Goal: Information Seeking & Learning: Learn about a topic

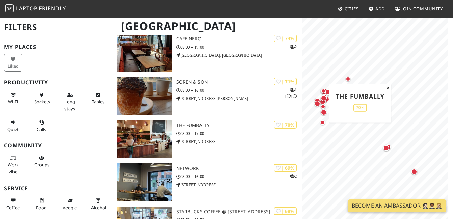
scroll to position [197, 0]
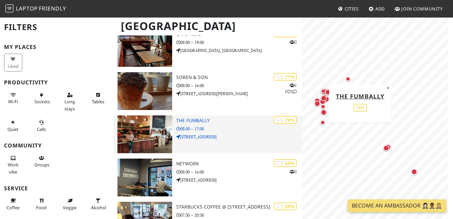
click at [187, 118] on h3 "The Fumbally" at bounding box center [239, 121] width 126 height 6
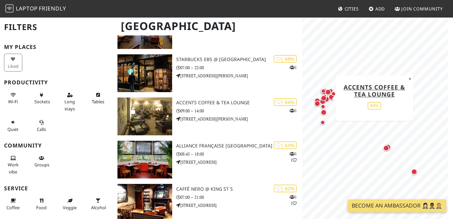
scroll to position [389, 0]
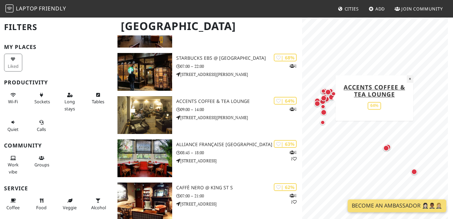
click at [409, 79] on button "×" at bounding box center [409, 78] width 6 height 7
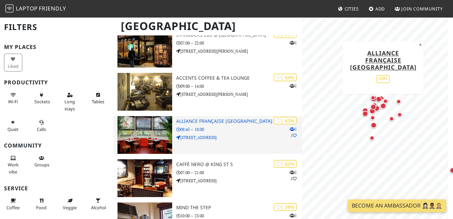
scroll to position [414, 0]
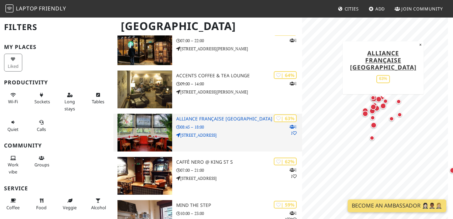
click at [216, 116] on h3 "Alliance Française Dublin" at bounding box center [239, 119] width 126 height 6
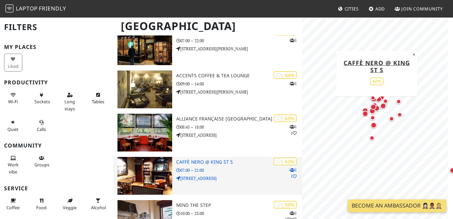
scroll to position [421, 0]
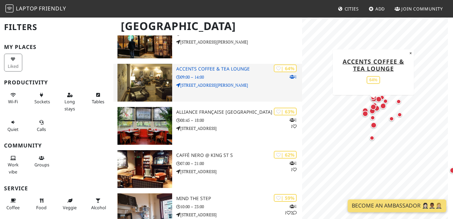
click at [197, 66] on h3 "Accents Coffee & Tea Lounge" at bounding box center [239, 69] width 126 height 6
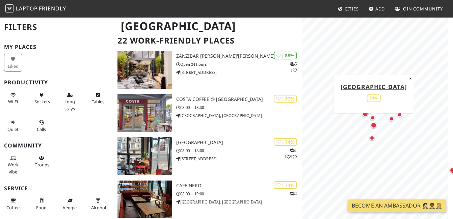
scroll to position [0, 0]
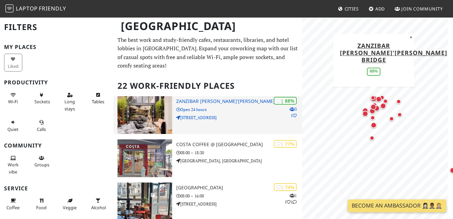
click at [204, 98] on h3 "Zanzibar [PERSON_NAME]'[PERSON_NAME] Bridge" at bounding box center [239, 101] width 126 height 6
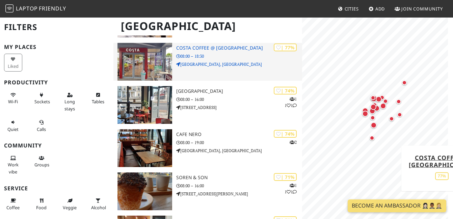
scroll to position [100, 0]
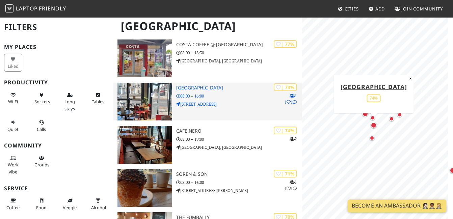
click at [205, 85] on h3 "Grove Road Cafe" at bounding box center [239, 88] width 126 height 6
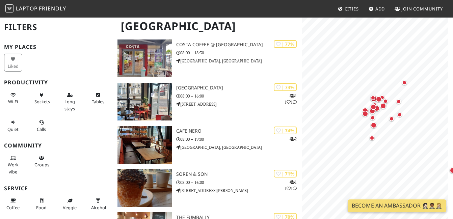
scroll to position [91, 0]
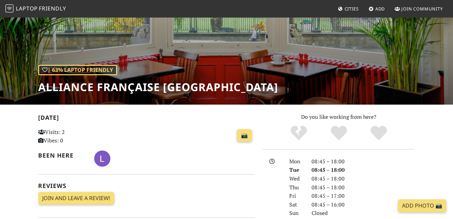
scroll to position [61, 0]
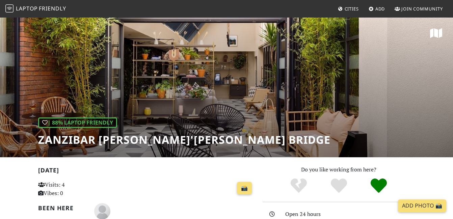
click at [122, 141] on h1 "Zanzibar [PERSON_NAME]'[PERSON_NAME] Bridge" at bounding box center [184, 139] width 292 height 13
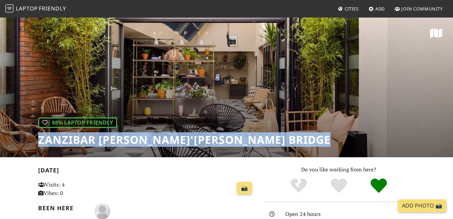
click at [122, 141] on h1 "Zanzibar [PERSON_NAME]'[PERSON_NAME] Bridge" at bounding box center [184, 139] width 292 height 13
copy div "Zanzibar [PERSON_NAME]'[PERSON_NAME] Bridge"
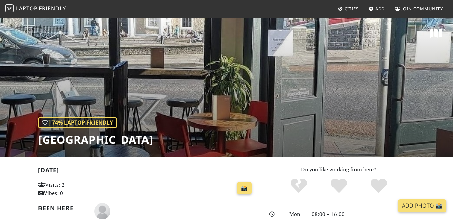
click at [118, 139] on h1 "[GEOGRAPHIC_DATA]" at bounding box center [95, 139] width 115 height 13
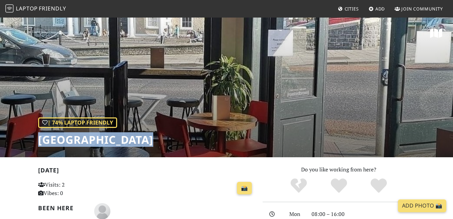
click at [118, 139] on h1 "[GEOGRAPHIC_DATA]" at bounding box center [95, 139] width 115 height 13
copy div "[GEOGRAPHIC_DATA]"
